Goal: Task Accomplishment & Management: Manage account settings

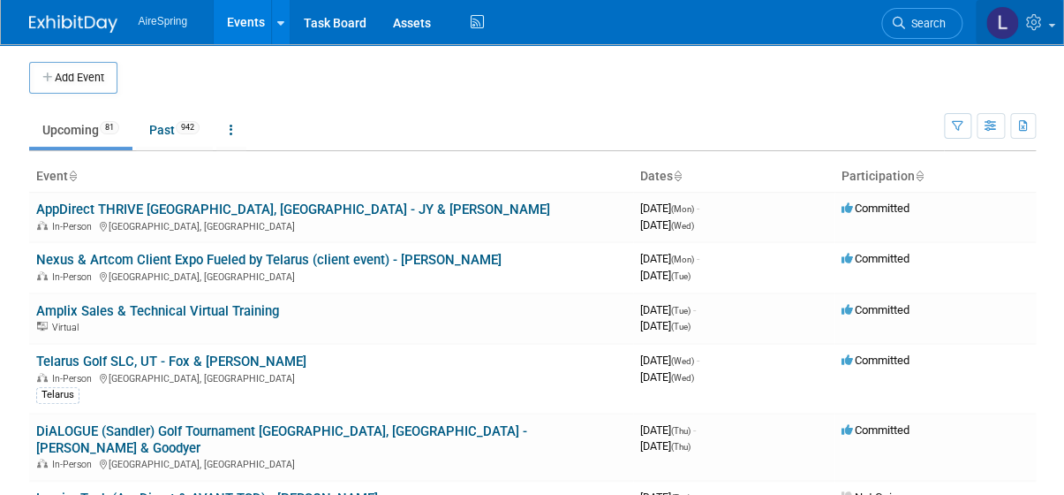
click at [1030, 19] on icon at bounding box center [1036, 22] width 20 height 16
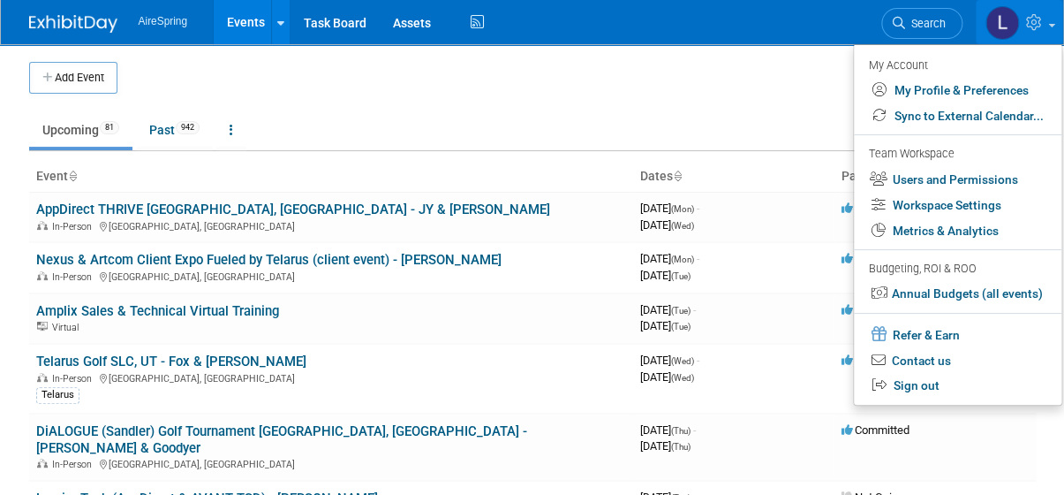
click at [913, 164] on div "Team Workspace" at bounding box center [956, 154] width 175 height 19
click at [912, 177] on link "Users and Permissions" at bounding box center [958, 180] width 208 height 26
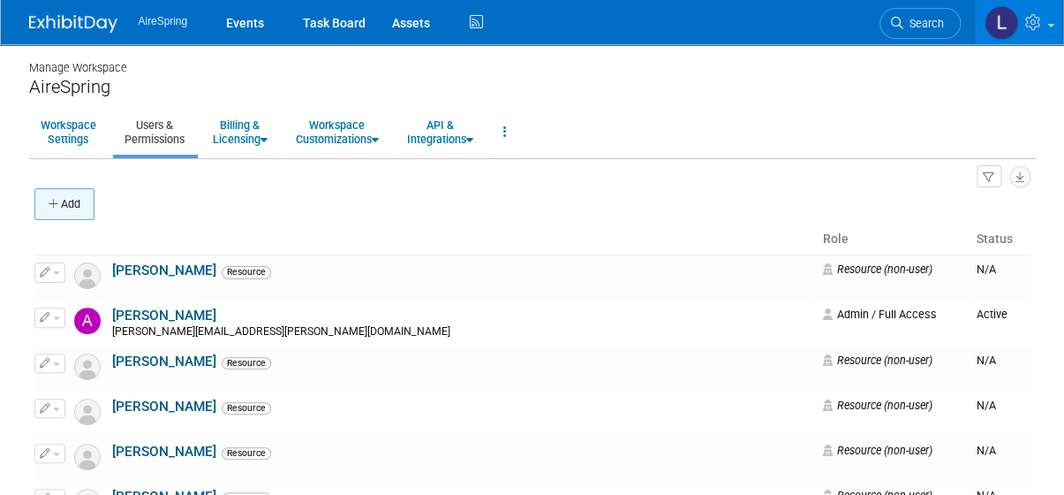
click at [70, 195] on button "Add" at bounding box center [64, 204] width 60 height 32
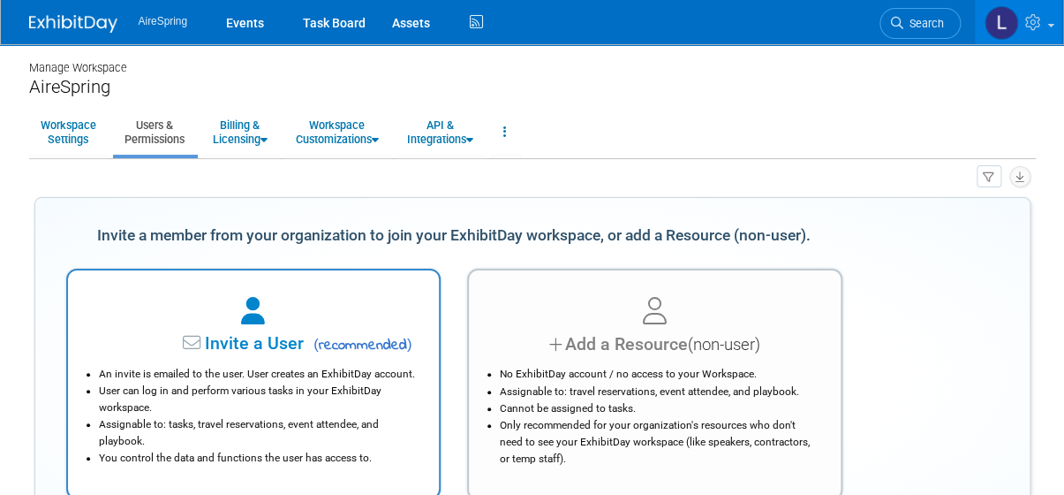
click at [294, 343] on span "Invite a User" at bounding box center [199, 343] width 209 height 20
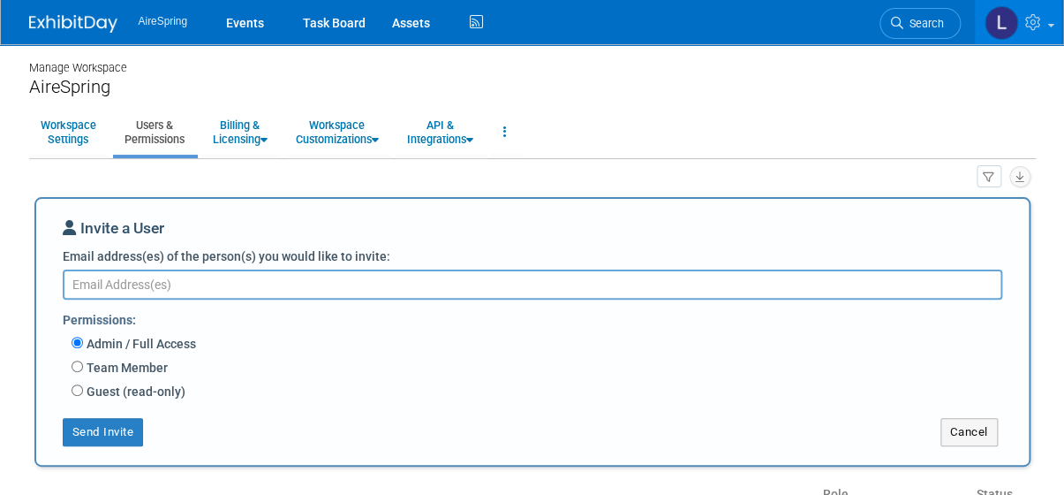
paste textarea "aila.ortiaga@airespring.com"
type textarea "aila.ortiaga@airespring.com"
click at [289, 328] on div "Permissions:" at bounding box center [539, 318] width 953 height 29
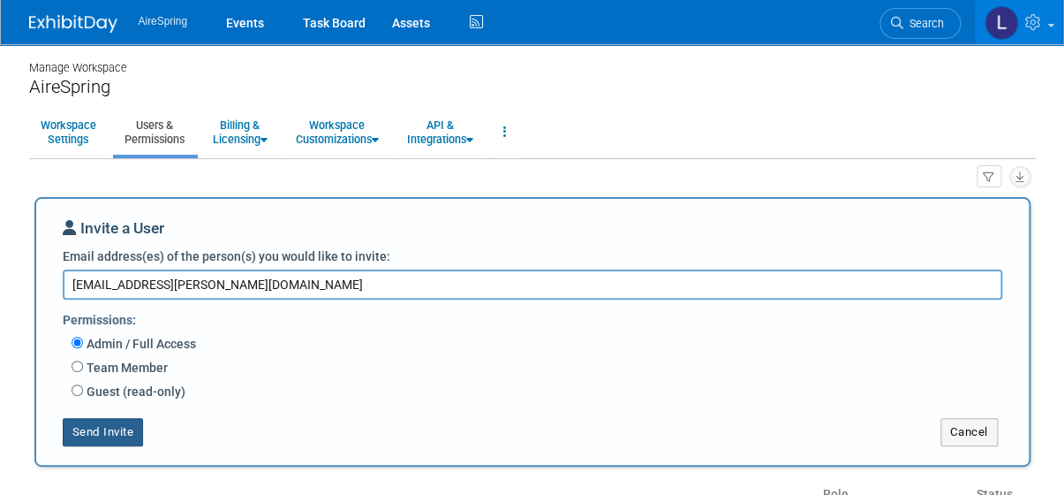
click at [114, 424] on button "Send Invite" at bounding box center [103, 432] width 81 height 28
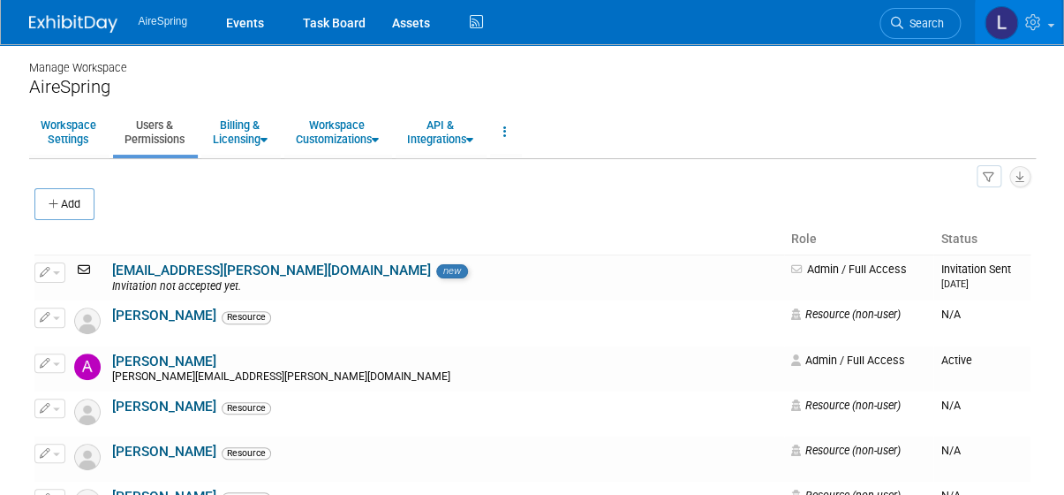
click at [71, 18] on img at bounding box center [73, 24] width 88 height 18
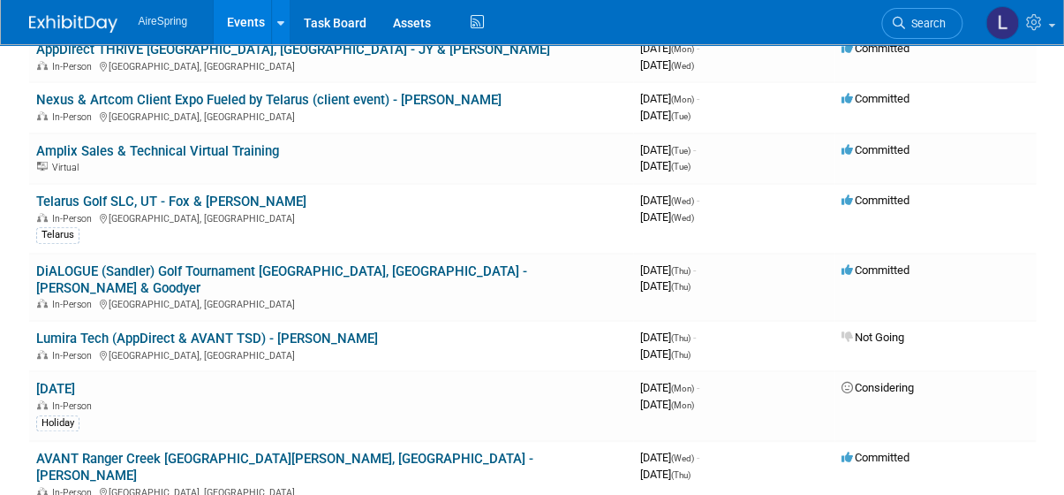
scroll to position [321, 0]
